Goal: Task Accomplishment & Management: Manage account settings

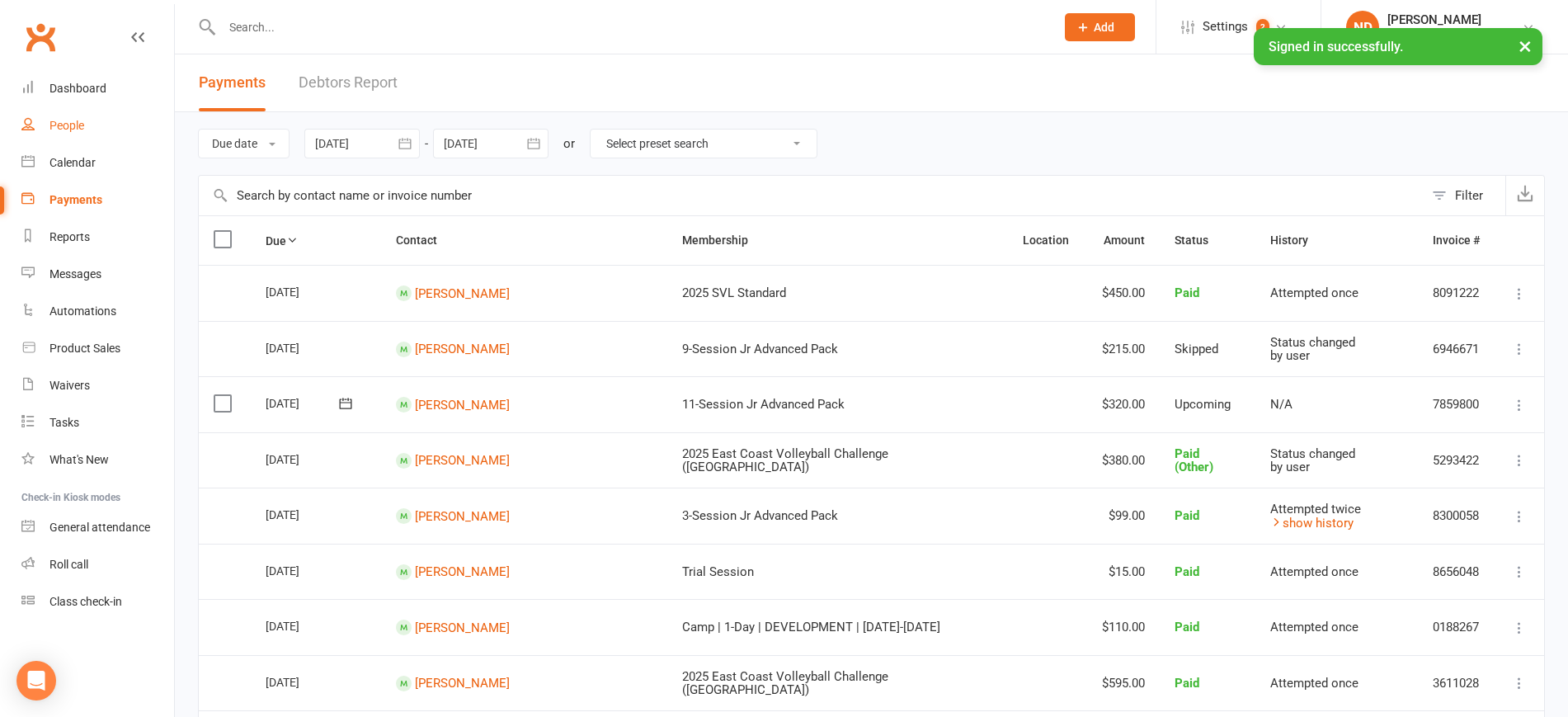
click at [94, 119] on link "People" at bounding box center [97, 126] width 152 height 37
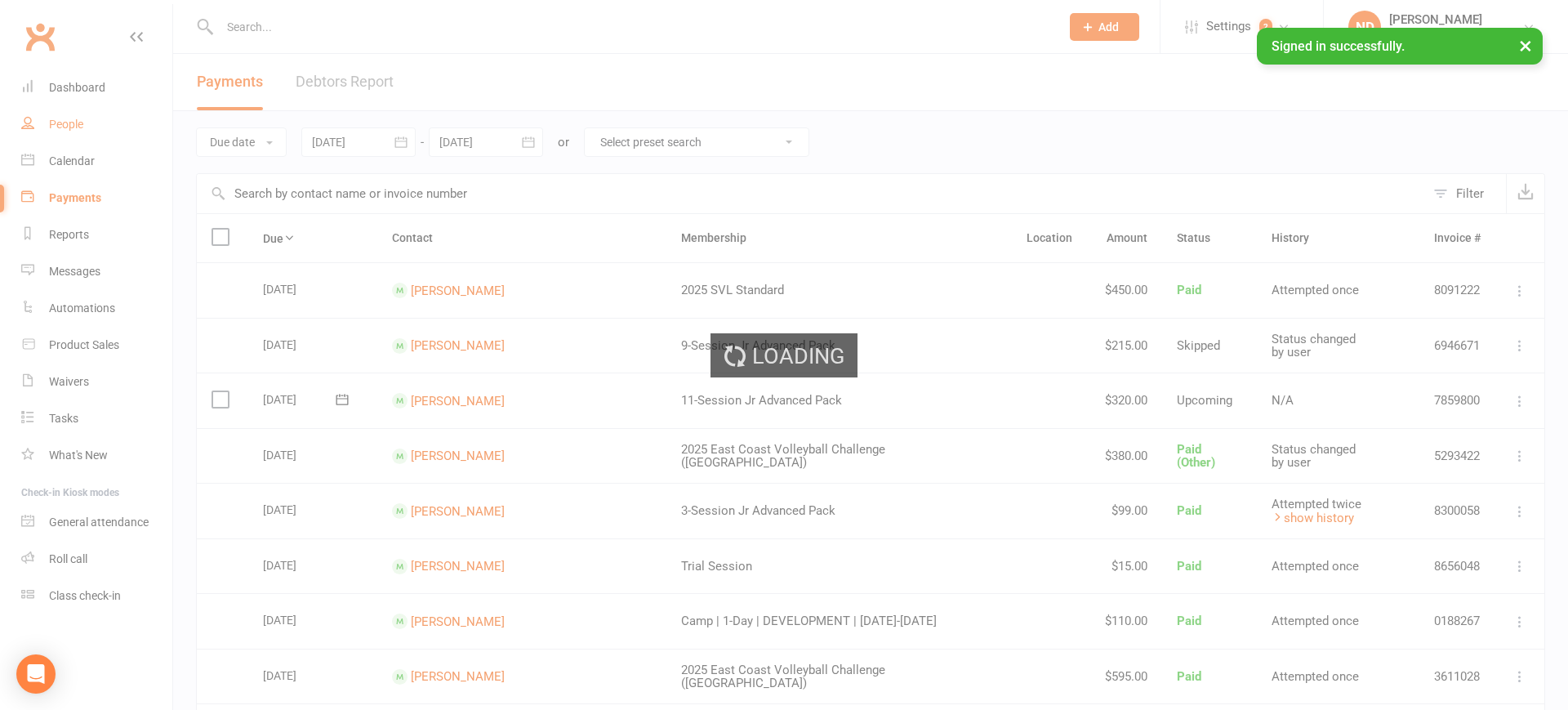
select select "100"
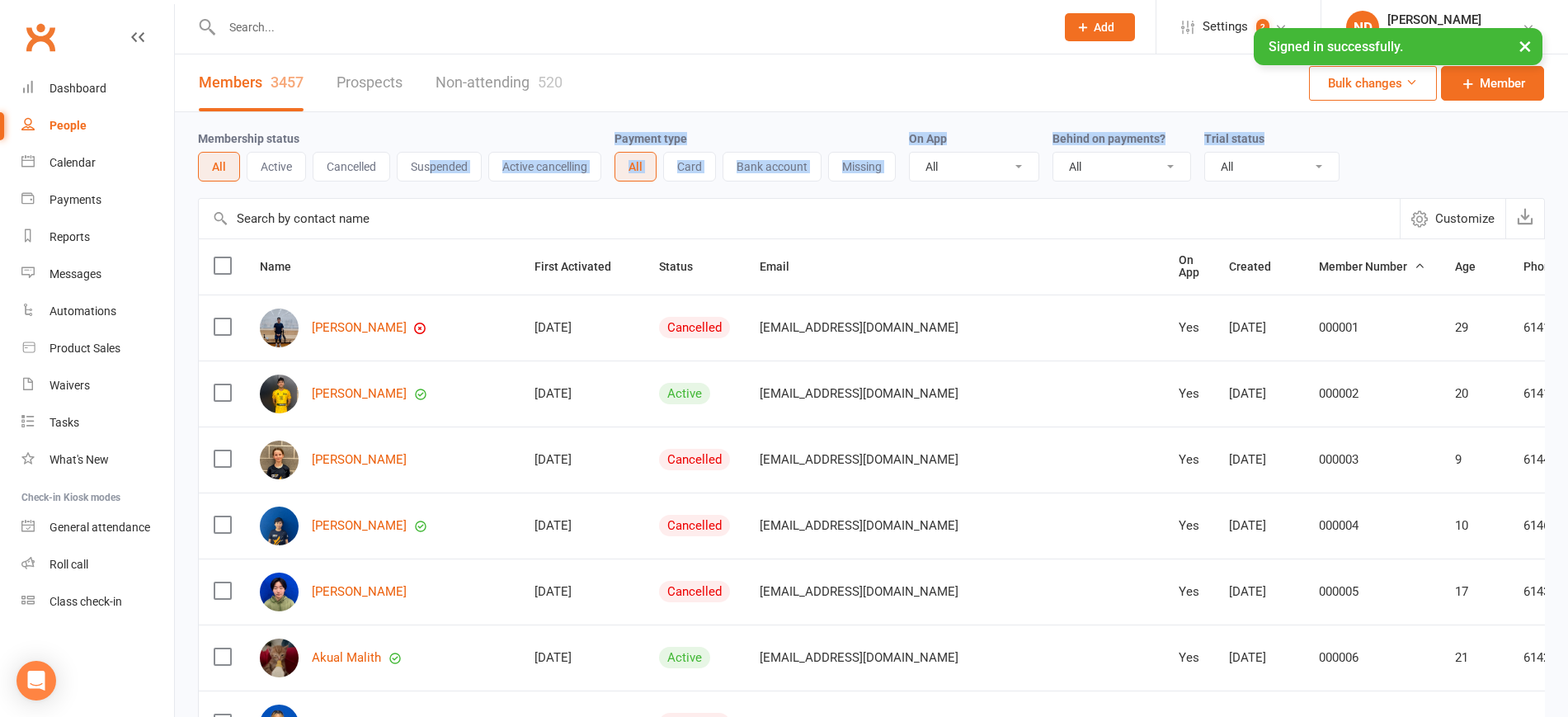
click at [431, 224] on input "text" at bounding box center [799, 218] width 1201 height 39
paste input "Feleti"
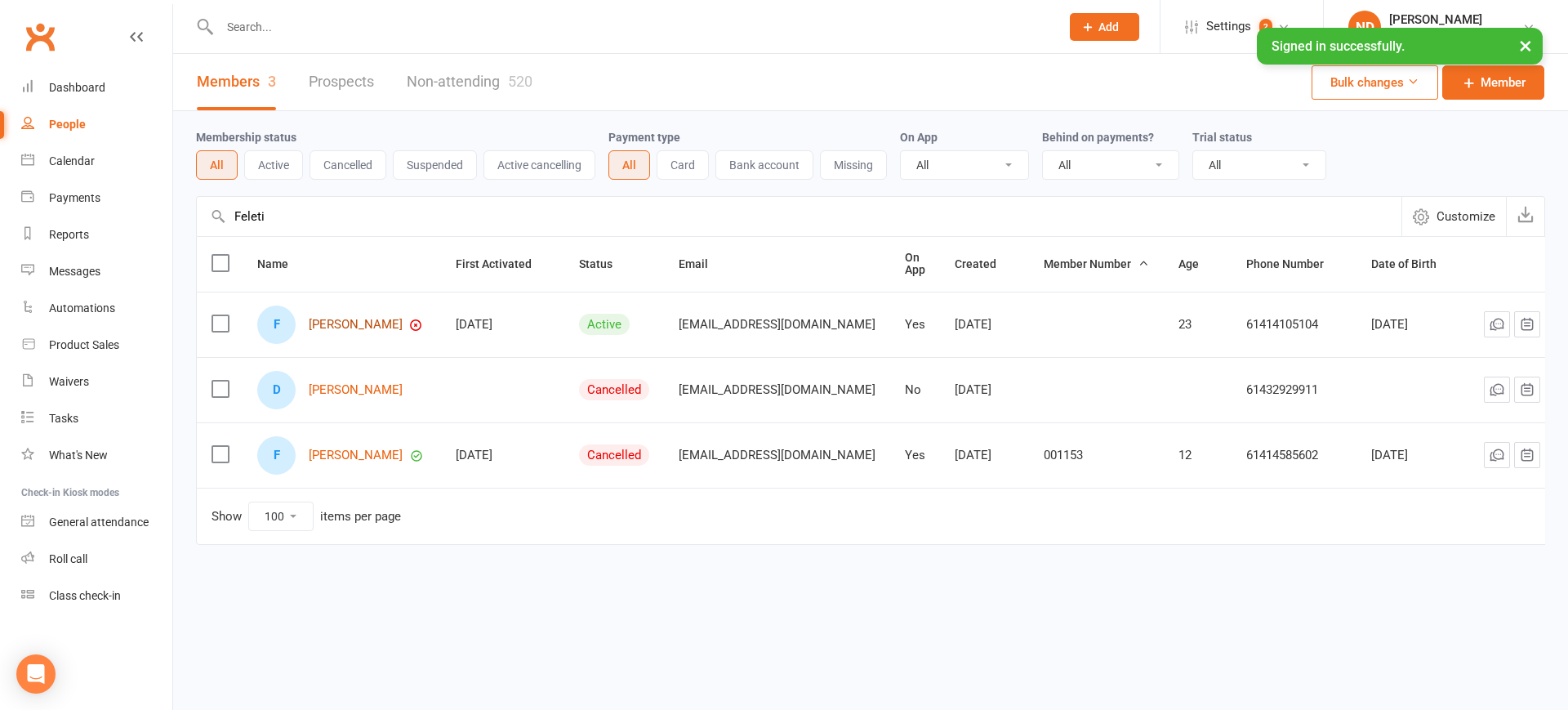
type input "Feleti"
click at [358, 319] on link "[PERSON_NAME]" at bounding box center [355, 324] width 93 height 14
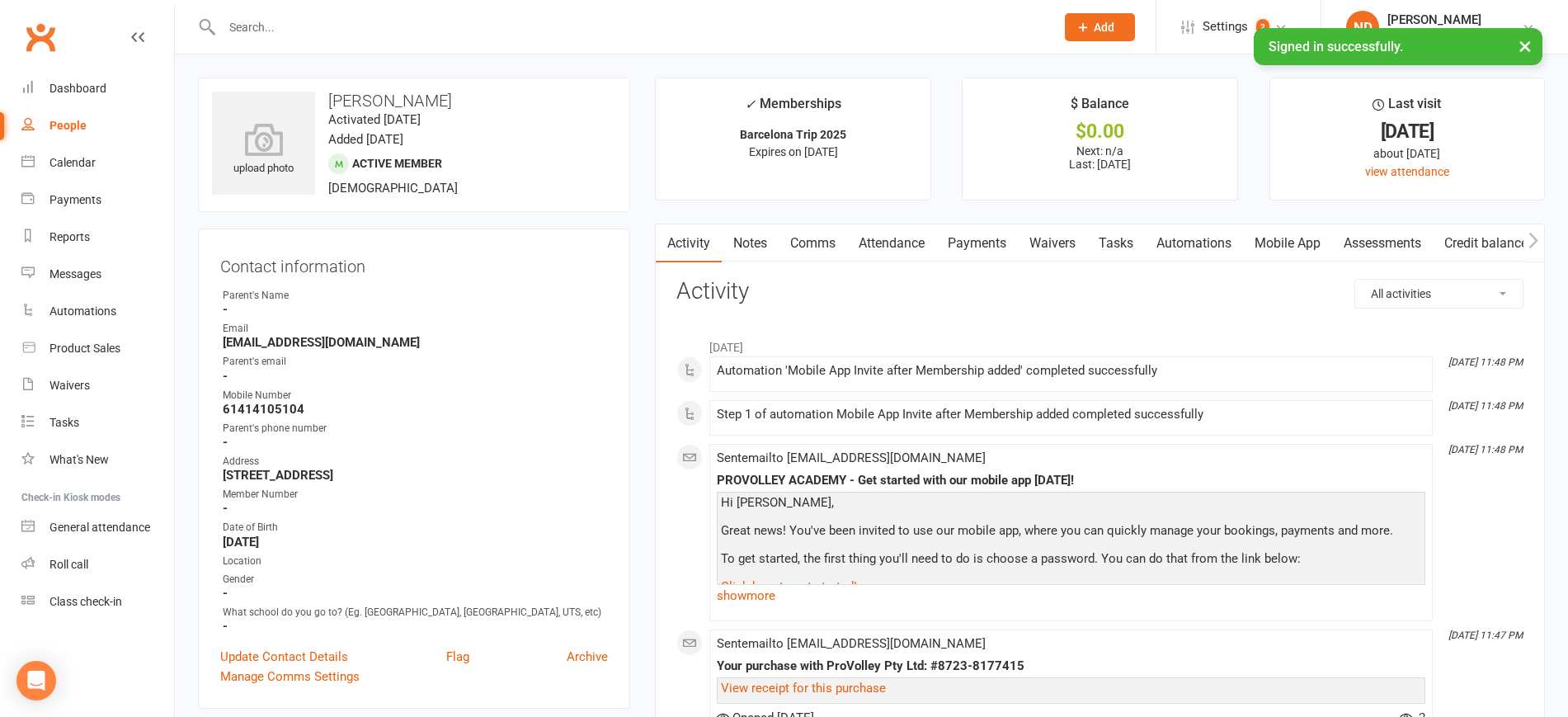
click at [978, 238] on link "Payments" at bounding box center [976, 243] width 82 height 38
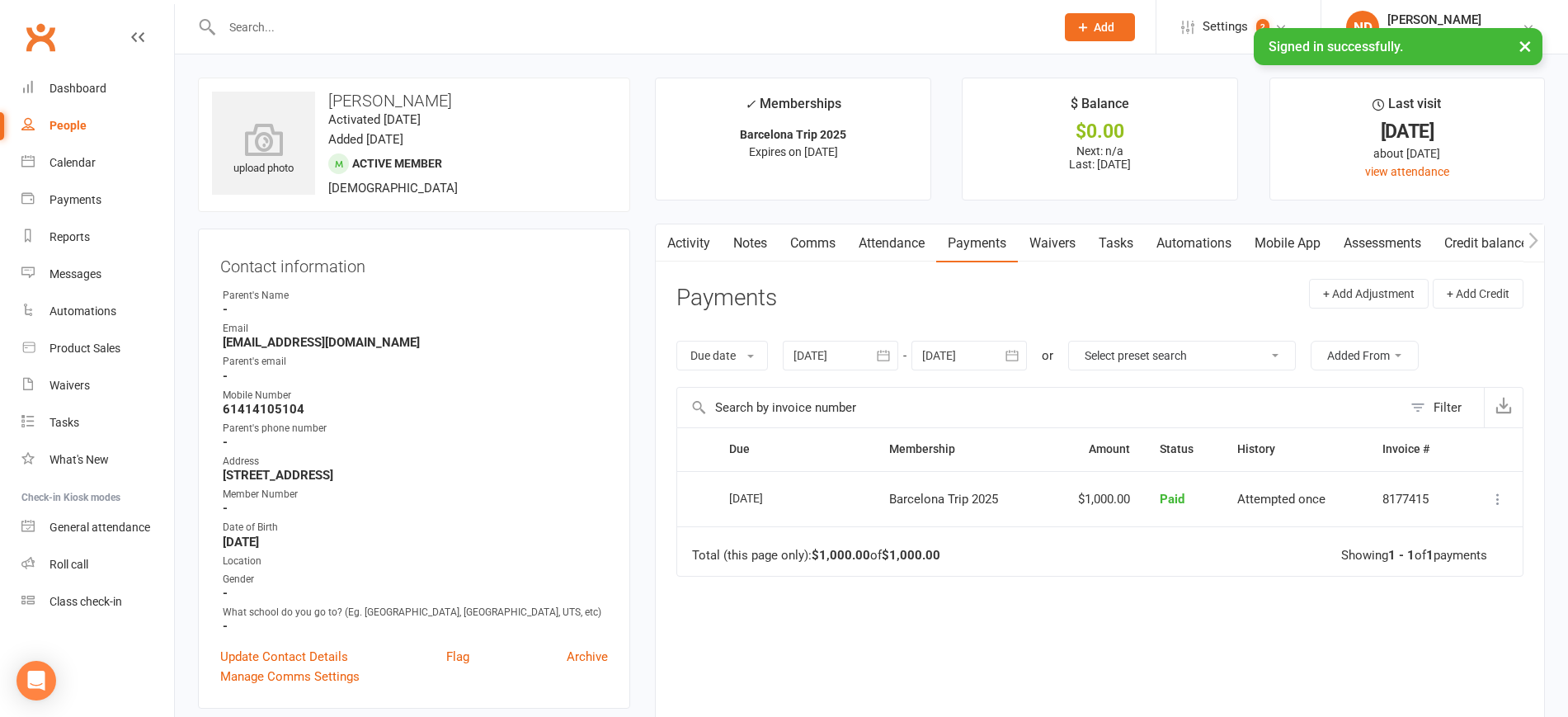
click at [895, 351] on button "button" at bounding box center [883, 356] width 29 height 29
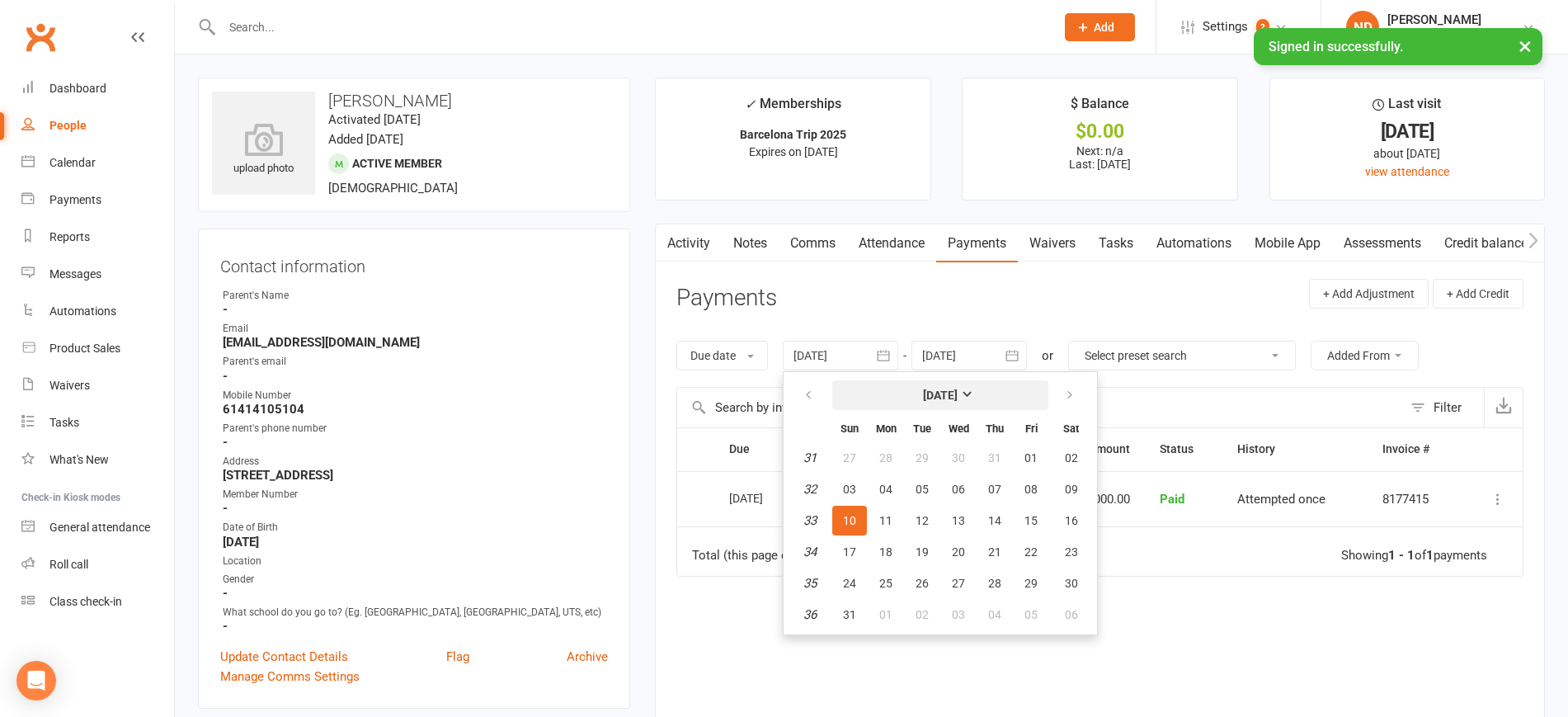
click at [938, 383] on button "[DATE]" at bounding box center [940, 395] width 216 height 29
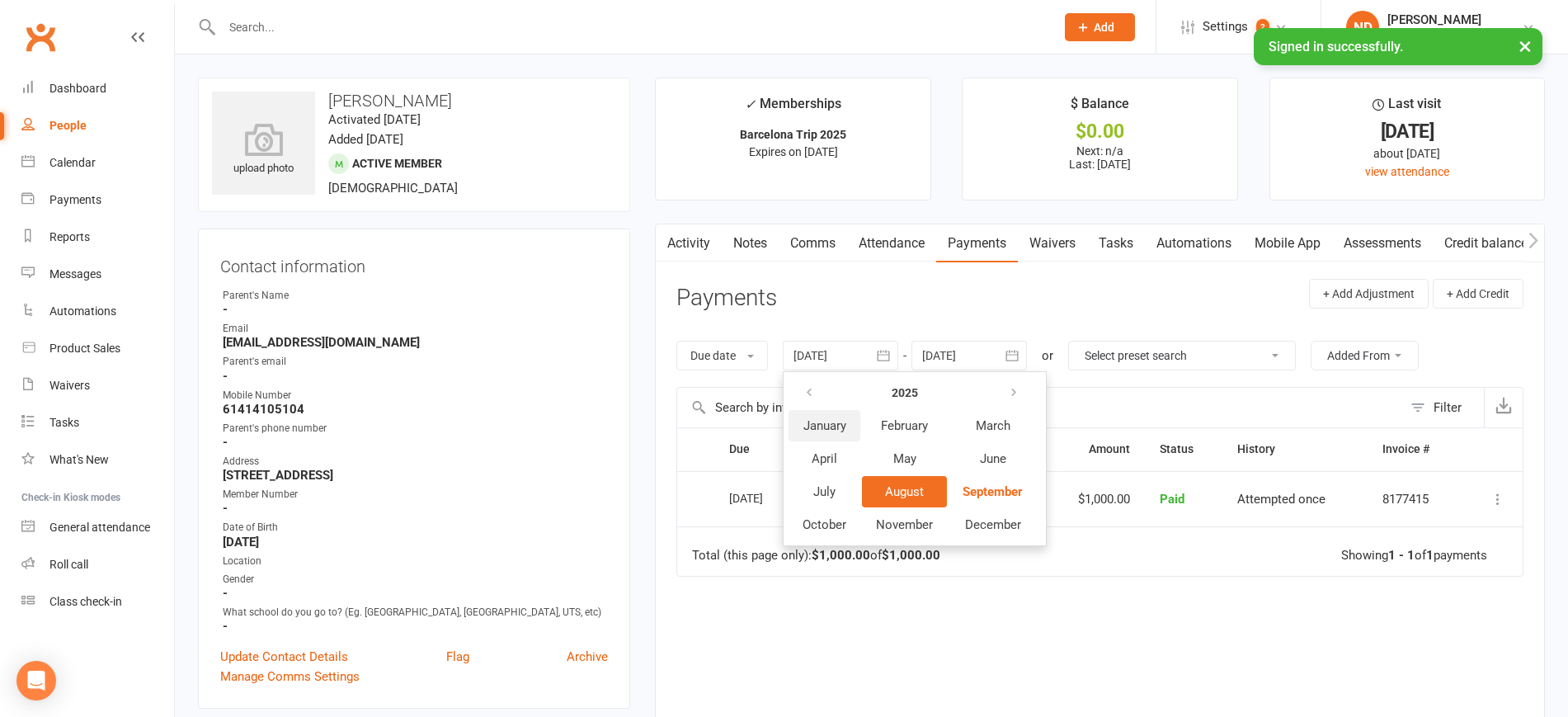
click at [819, 427] on span "January" at bounding box center [825, 425] width 43 height 15
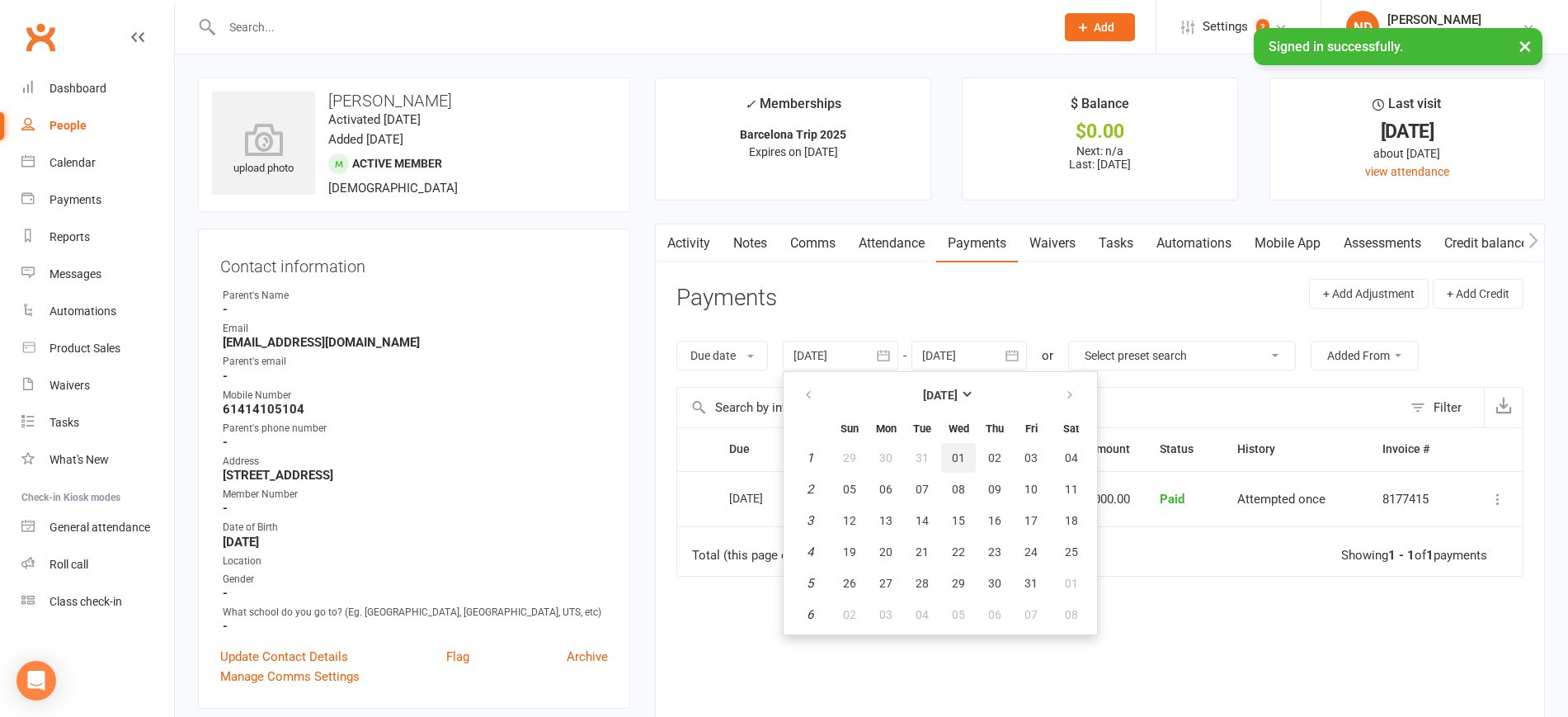
click at [960, 458] on span "01" at bounding box center [959, 458] width 13 height 13
type input "[DATE]"
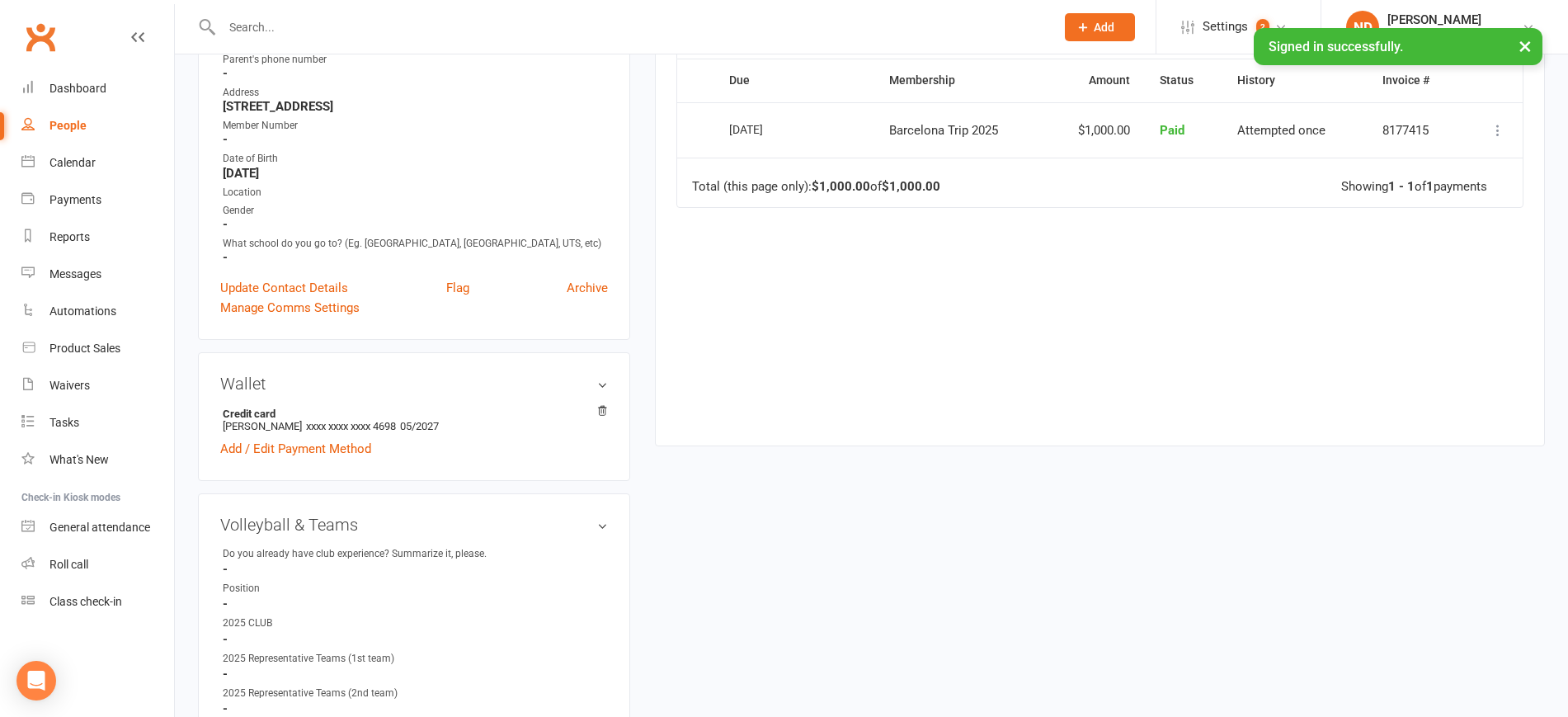
scroll to position [206, 0]
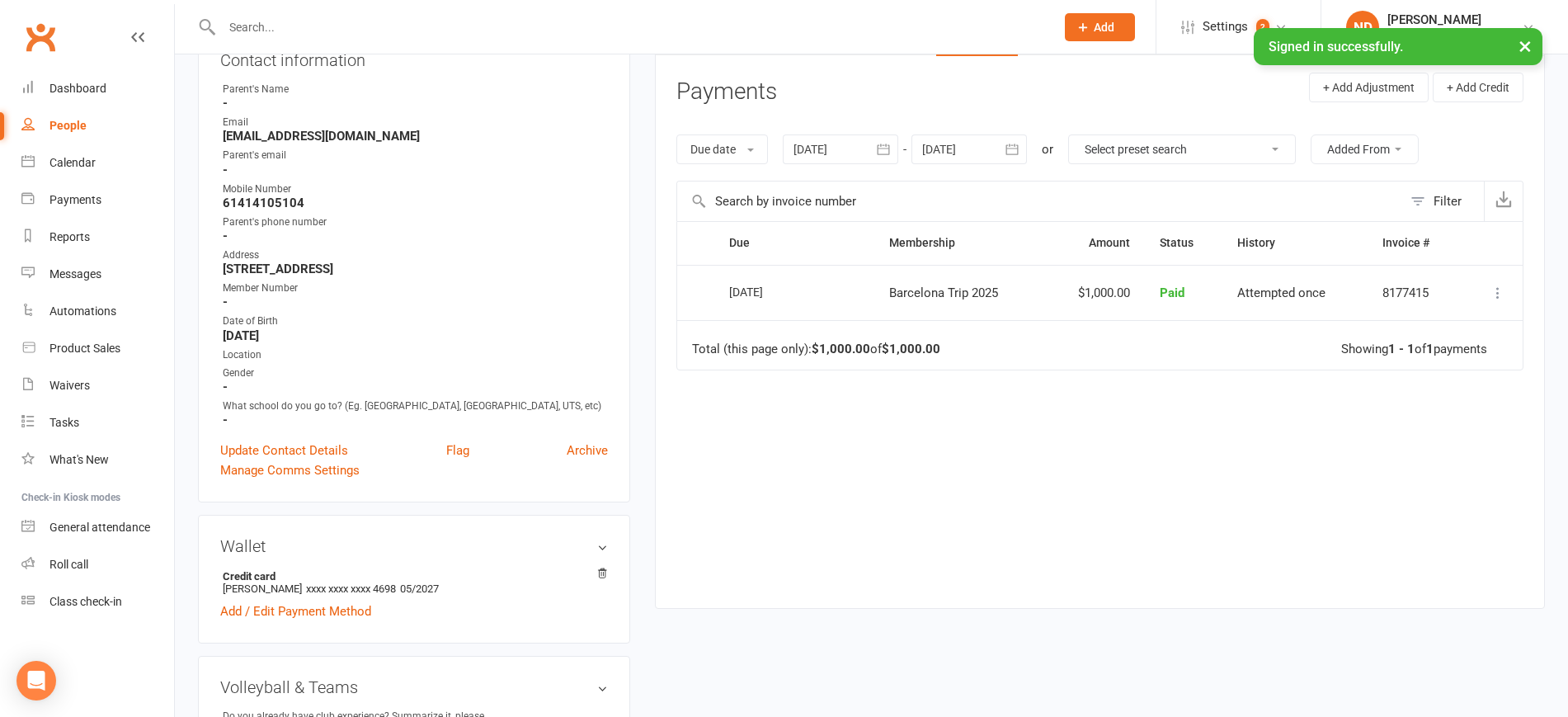
click at [1494, 292] on icon at bounding box center [1497, 292] width 16 height 17
click at [1431, 319] on link "Refund" at bounding box center [1425, 325] width 163 height 33
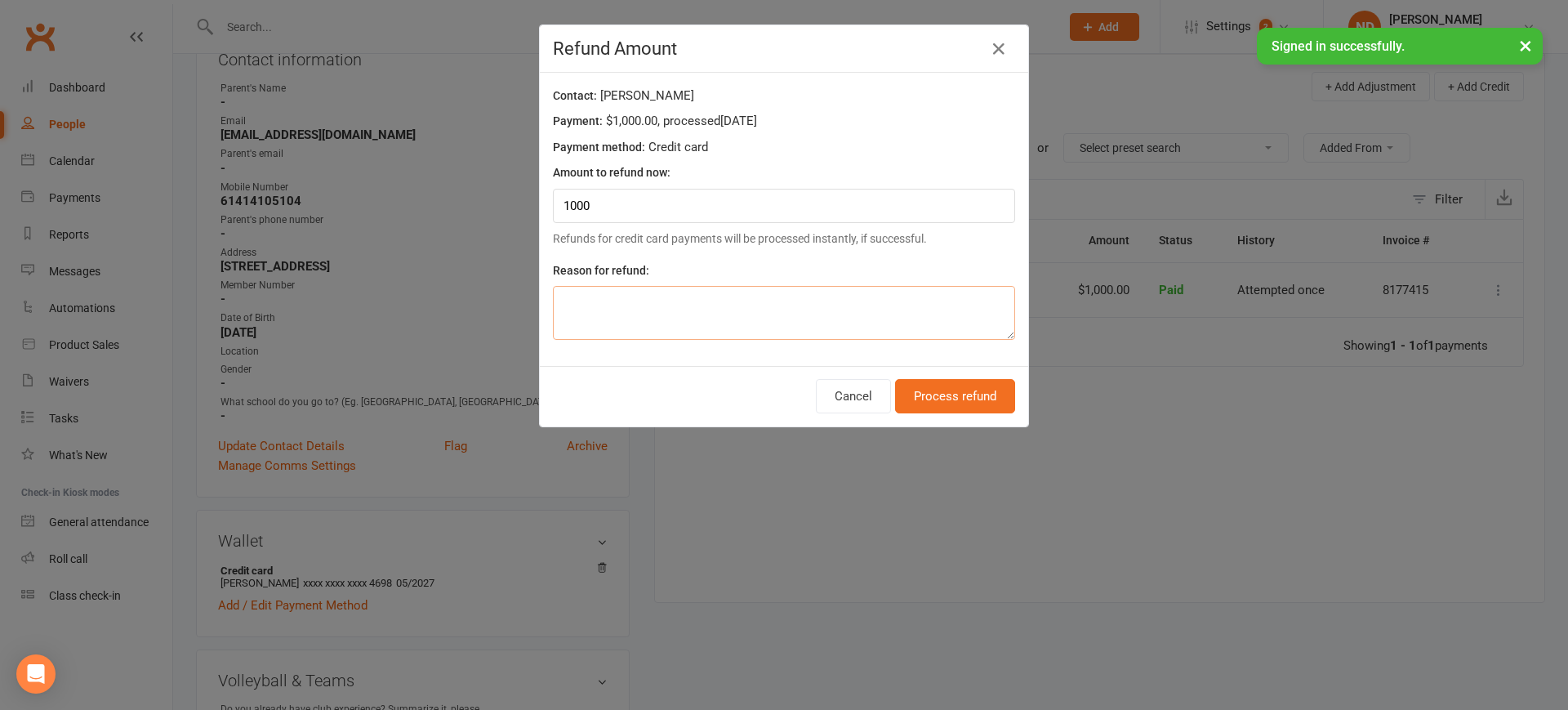
click at [717, 330] on textarea at bounding box center [783, 312] width 462 height 54
type textarea "Trip has been cancelled"
click at [923, 390] on button "Process refund" at bounding box center [955, 397] width 120 height 35
